Goal: Communication & Community: Answer question/provide support

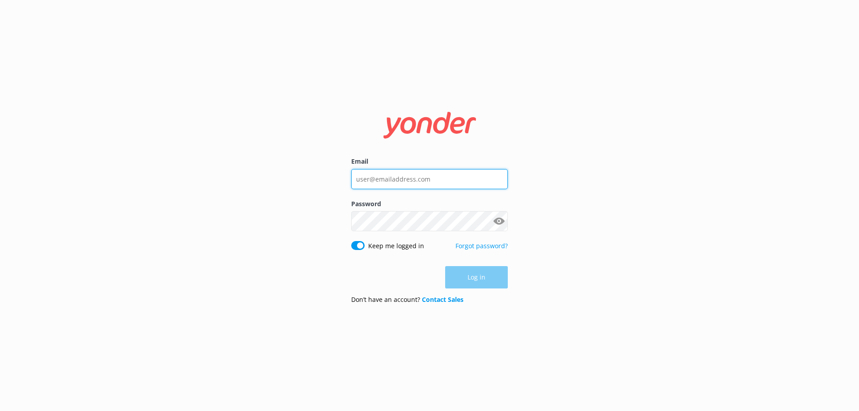
type input "[EMAIL_ADDRESS][DOMAIN_NAME]"
click at [400, 274] on div "Log in" at bounding box center [429, 277] width 157 height 22
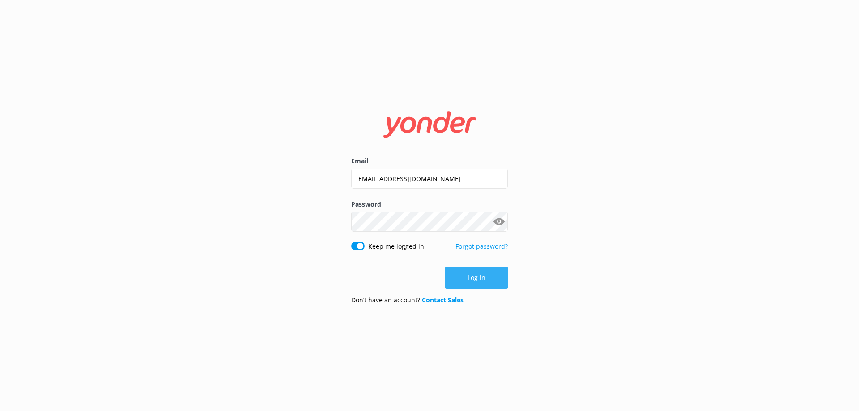
click at [487, 274] on button "Log in" at bounding box center [476, 278] width 63 height 22
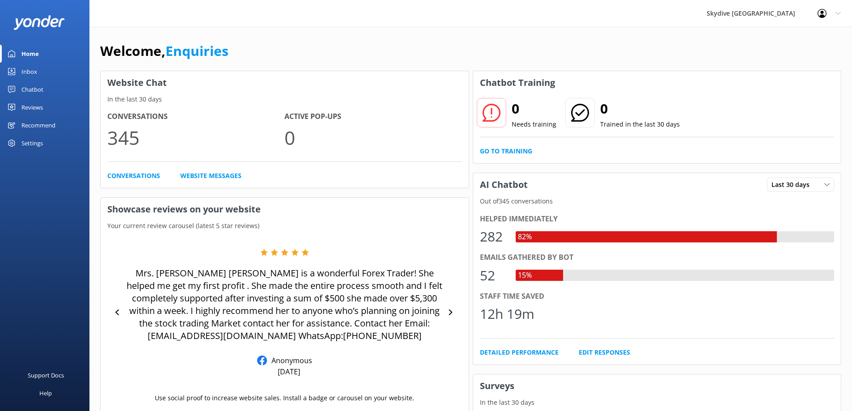
click at [38, 72] on link "Inbox" at bounding box center [44, 72] width 89 height 18
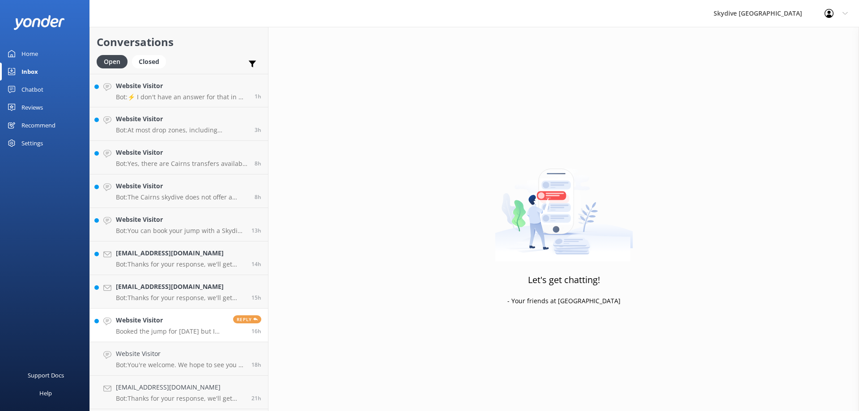
click at [182, 324] on h4 "Website Visitor" at bounding box center [171, 320] width 110 height 10
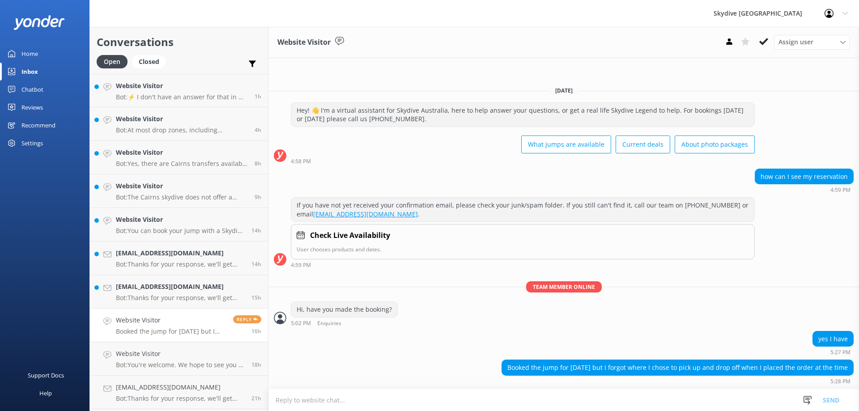
click at [344, 400] on textarea at bounding box center [563, 400] width 590 height 22
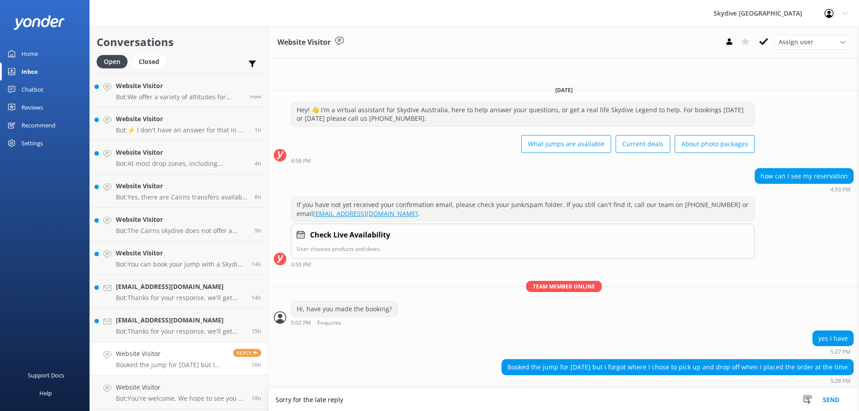
click at [274, 398] on textarea "Sorry for the late reply" at bounding box center [563, 400] width 590 height 22
click at [453, 397] on textarea "Hi there! Sorry for the late reply" at bounding box center [563, 400] width 590 height 22
type textarea "Hi there! Sorry for the late reply, can you provide your booking details please?"
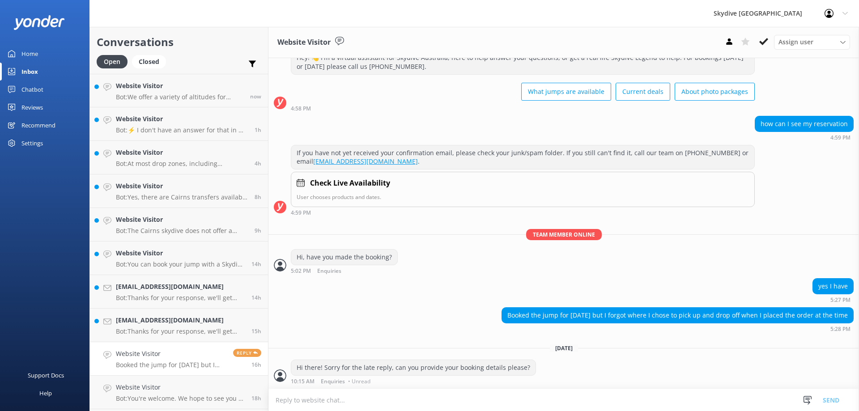
click at [161, 362] on p "Booked the jump for [DATE] but I forgot where I chose to pick up and drop off w…" at bounding box center [171, 365] width 110 height 8
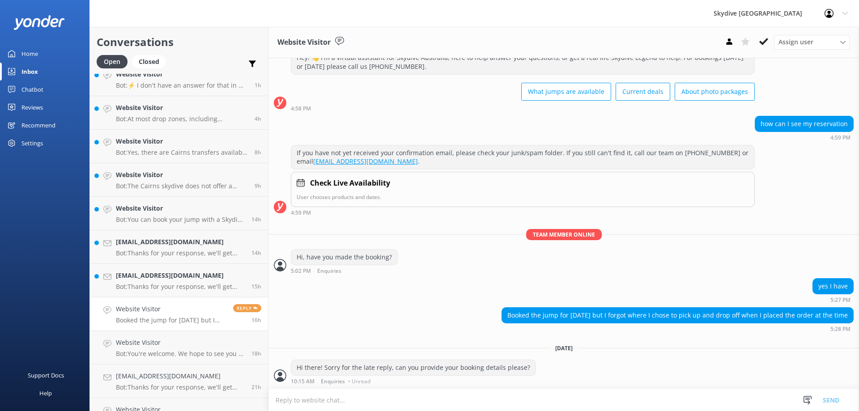
click at [122, 311] on h4 "Website Visitor" at bounding box center [171, 309] width 110 height 10
click at [181, 285] on p "Bot: Thanks for your response, we'll get back to you as soon as we can during o…" at bounding box center [180, 287] width 129 height 8
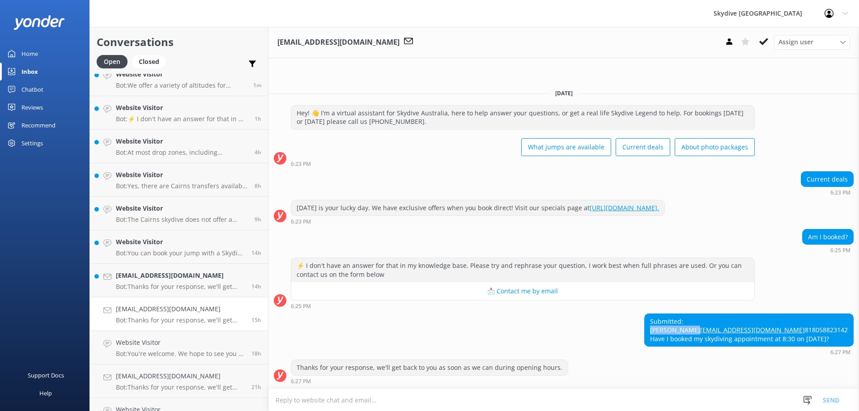
drag, startPoint x: 697, startPoint y: 311, endPoint x: 633, endPoint y: 314, distance: 63.6
click at [633, 314] on div "Submitted: [PERSON_NAME] [PERSON_NAME][EMAIL_ADDRESS][DOMAIN_NAME] 818058823142…" at bounding box center [563, 334] width 590 height 42
copy div "AIRI TAKEDOMI"
drag, startPoint x: 737, startPoint y: 322, endPoint x: 631, endPoint y: 318, distance: 106.0
click at [631, 318] on div "Submitted: [PERSON_NAME] [PERSON_NAME][EMAIL_ADDRESS][DOMAIN_NAME] 818058823142…" at bounding box center [563, 334] width 590 height 42
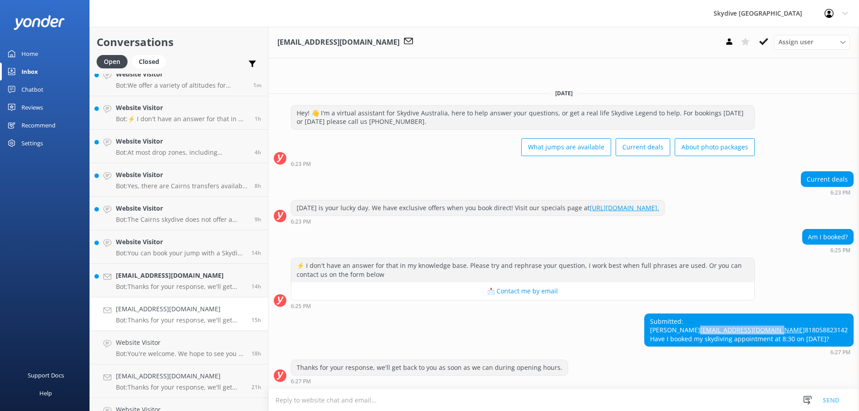
copy link "[EMAIL_ADDRESS][DOMAIN_NAME]"
click at [495, 343] on div "Submitted: [PERSON_NAME] [PERSON_NAME][EMAIL_ADDRESS][DOMAIN_NAME] 818058823142…" at bounding box center [563, 334] width 590 height 42
click at [465, 392] on textarea at bounding box center [563, 400] width 590 height 22
type textarea "H"
drag, startPoint x: 696, startPoint y: 311, endPoint x: 637, endPoint y: 318, distance: 59.8
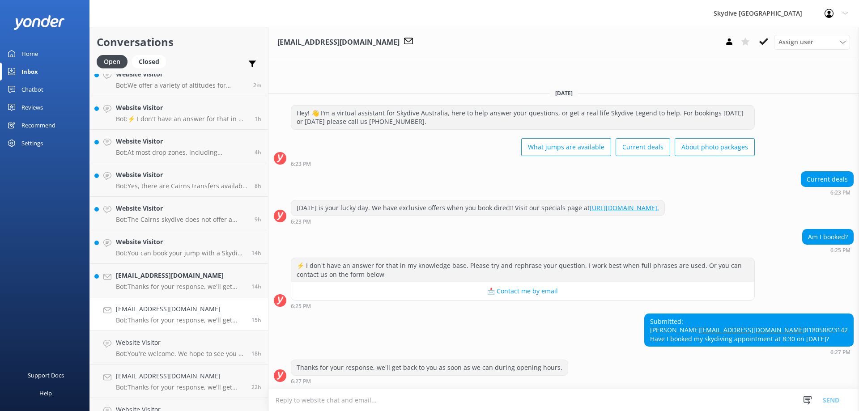
click at [637, 318] on div "Submitted: [PERSON_NAME] [PERSON_NAME][EMAIL_ADDRESS][DOMAIN_NAME] 818058823142…" at bounding box center [563, 334] width 590 height 42
drag, startPoint x: 735, startPoint y: 320, endPoint x: 649, endPoint y: 324, distance: 86.4
click at [649, 324] on div "Submitted: [PERSON_NAME] [PERSON_NAME][EMAIL_ADDRESS][DOMAIN_NAME] 818058823142…" at bounding box center [748, 330] width 208 height 33
copy link "[EMAIL_ADDRESS][DOMAIN_NAME]"
click at [443, 335] on div "Submitted: [PERSON_NAME] [PERSON_NAME][EMAIL_ADDRESS][DOMAIN_NAME] 818058823142…" at bounding box center [563, 334] width 590 height 42
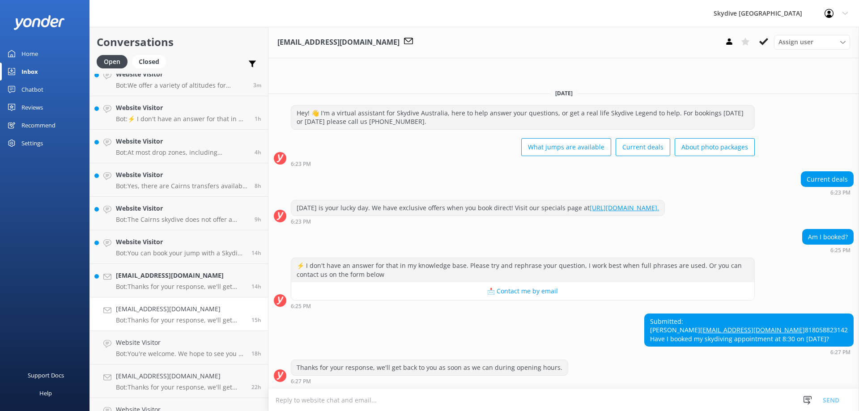
click at [368, 406] on textarea at bounding box center [563, 400] width 590 height 22
drag, startPoint x: 700, startPoint y: 312, endPoint x: 636, endPoint y: 316, distance: 63.6
click at [636, 316] on div "Submitted: [PERSON_NAME] [PERSON_NAME][EMAIL_ADDRESS][DOMAIN_NAME] 818058823142…" at bounding box center [563, 334] width 590 height 42
copy div "AIRI TAKEDOMI"
click at [399, 400] on textarea "Hi there," at bounding box center [563, 400] width 590 height 22
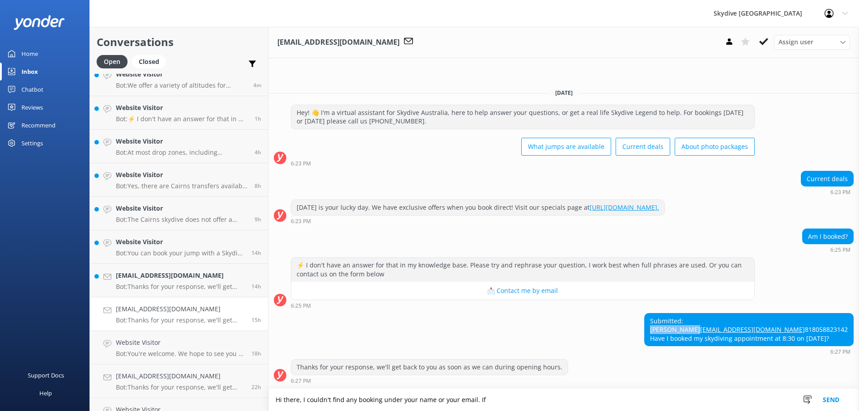
drag, startPoint x: 695, startPoint y: 309, endPoint x: 649, endPoint y: 312, distance: 46.1
click at [649, 313] on div "Submitted: [PERSON_NAME] [PERSON_NAME][EMAIL_ADDRESS][DOMAIN_NAME] 818058823142…" at bounding box center [748, 329] width 208 height 33
copy div "AIRI TAKEDOMI"
click at [513, 408] on textarea "Hi there, I couldn't find any booking under your name or your email. If" at bounding box center [563, 400] width 590 height 22
drag, startPoint x: 369, startPoint y: 102, endPoint x: 414, endPoint y: 103, distance: 44.7
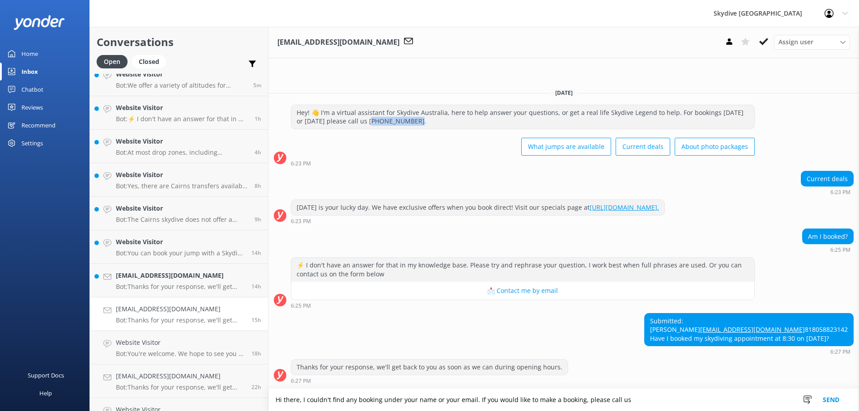
click at [414, 105] on div "Hey! 👋 I'm a virtual assistant for Skydive Australia, here to help answer your …" at bounding box center [522, 117] width 463 height 24
copy div "300 663 634."
click at [654, 402] on textarea "Hi there, I couldn't find any booking under your name or your email. If you wou…" at bounding box center [563, 400] width 590 height 22
paste textarea "1300 663 634."
type textarea "Hi there, I couldn't find any booking under your name or your email. If you wou…"
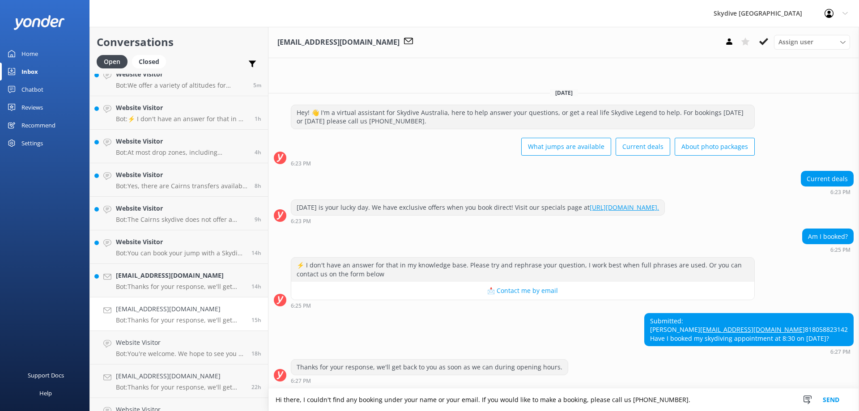
click at [829, 400] on button "Send" at bounding box center [831, 400] width 34 height 22
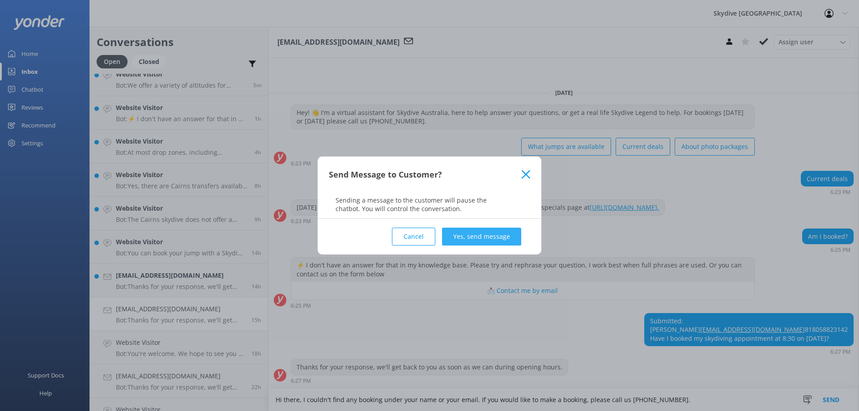
click at [462, 235] on button "Yes, send message" at bounding box center [481, 237] width 79 height 18
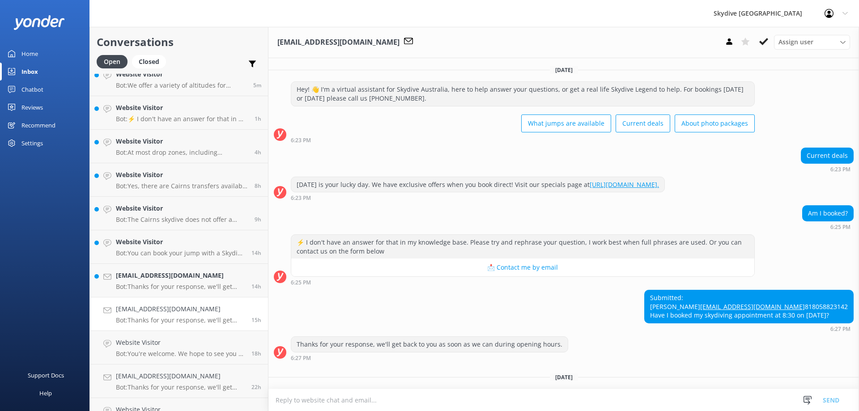
scroll to position [69, 0]
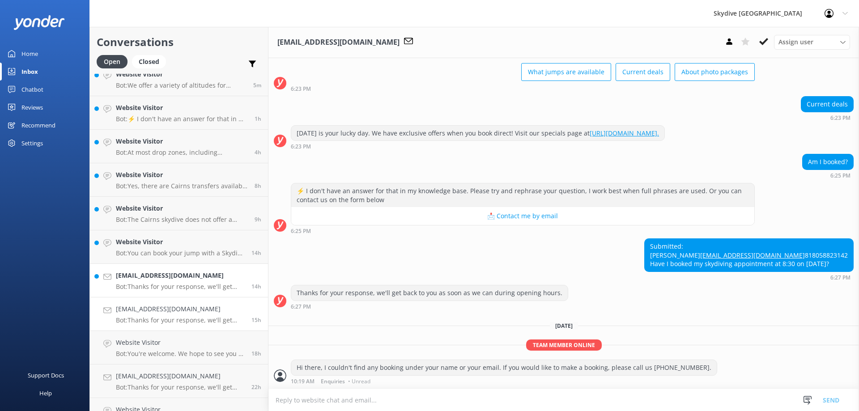
click at [154, 289] on p "Bot: Thanks for your response, we'll get back to you as soon as we can during o…" at bounding box center [180, 287] width 129 height 8
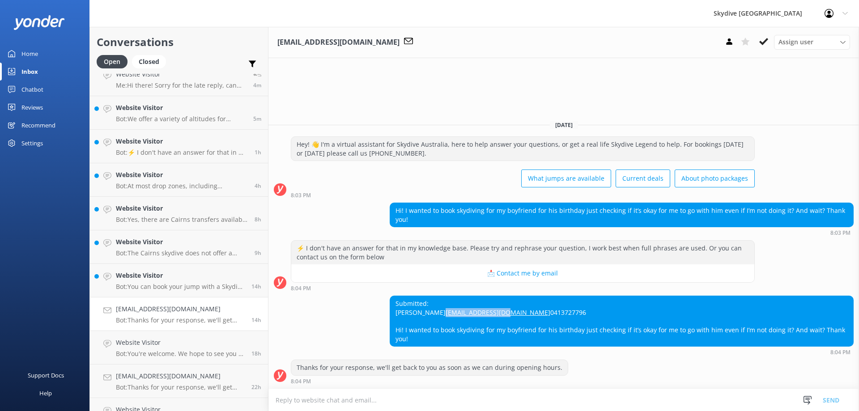
drag, startPoint x: 459, startPoint y: 312, endPoint x: 365, endPoint y: 314, distance: 94.4
click at [365, 314] on div "Submitted: [PERSON_NAME] [PERSON_NAME][EMAIL_ADDRESS][DOMAIN_NAME] 0413727796 H…" at bounding box center [563, 325] width 590 height 59
copy link "[EMAIL_ADDRESS][DOMAIN_NAME]"
drag, startPoint x: 398, startPoint y: 296, endPoint x: 858, endPoint y: 340, distance: 462.6
click at [858, 340] on div "Submitted: [PERSON_NAME] [PERSON_NAME][EMAIL_ADDRESS][DOMAIN_NAME] 0413727796 H…" at bounding box center [563, 325] width 590 height 59
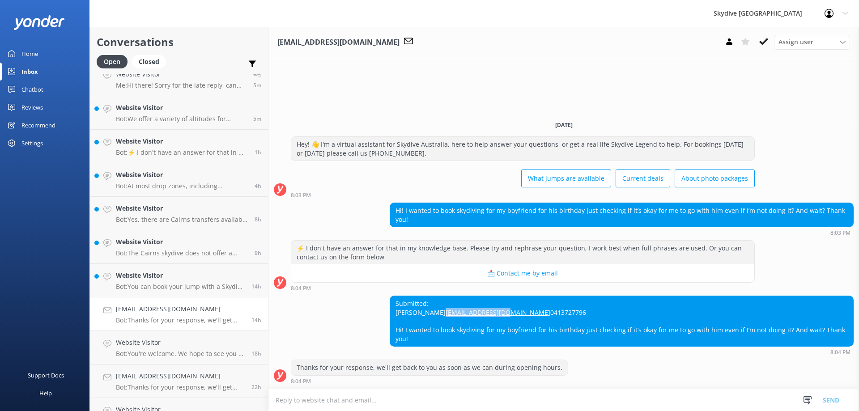
copy div "Submitted: [PERSON_NAME] [PERSON_NAME][EMAIL_ADDRESS][DOMAIN_NAME] 0413727796 H…"
